Goal: Use online tool/utility: Use online tool/utility

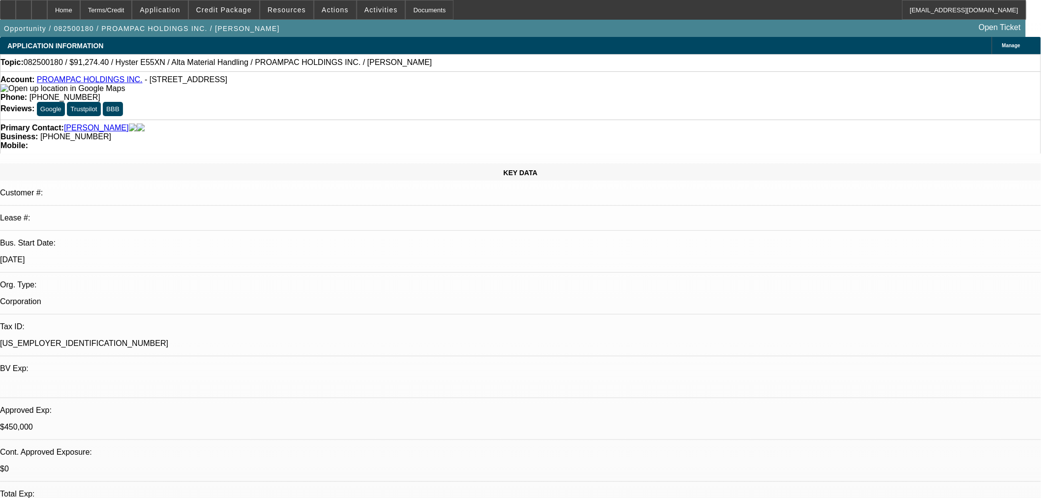
select select "0"
select select "2"
select select "0"
select select "5"
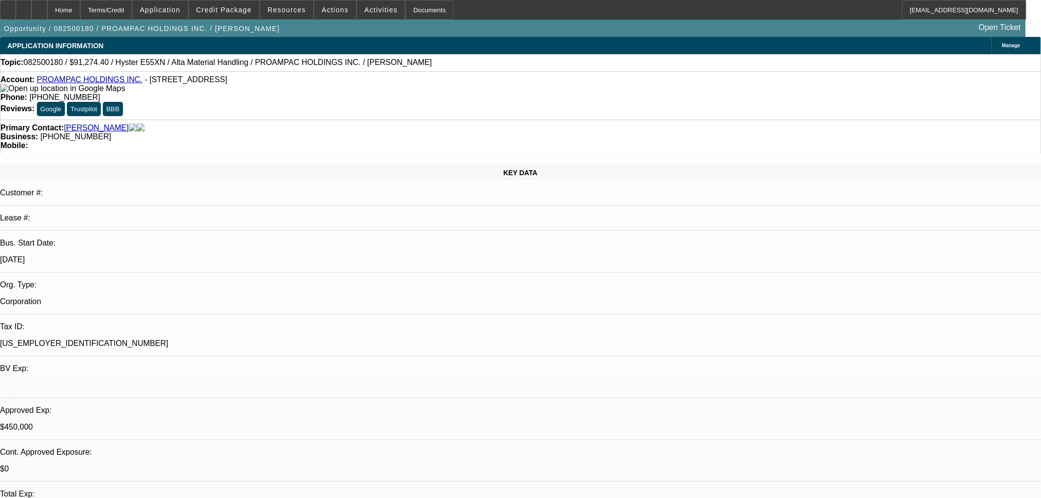
select select "0"
select select "2"
select select "0"
select select "5"
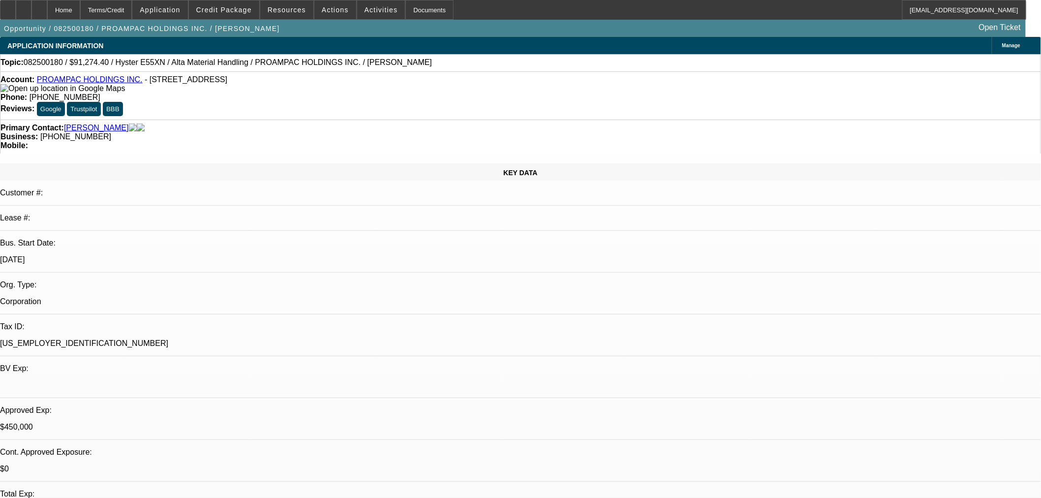
select select "0"
select select "2"
select select "0"
select select "5"
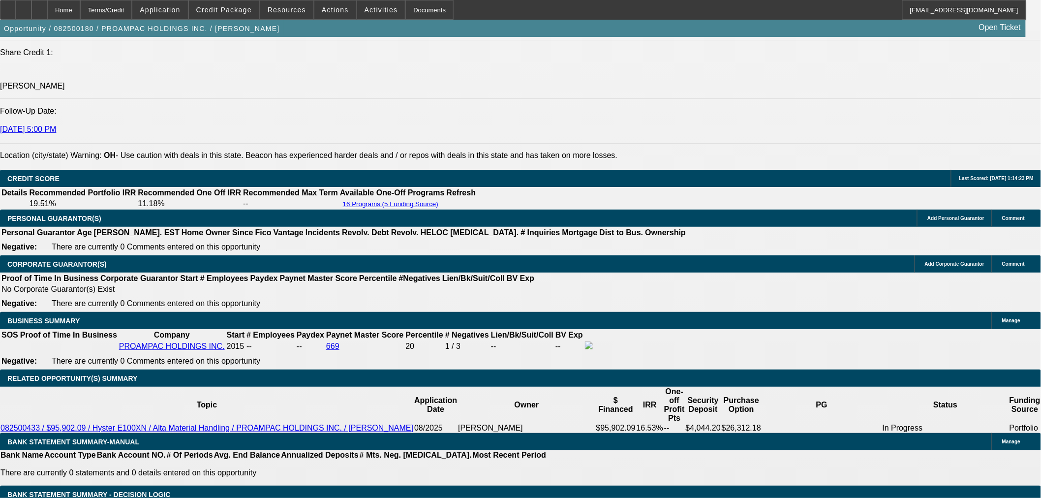
scroll to position [1367, 0]
